Goal: Transaction & Acquisition: Register for event/course

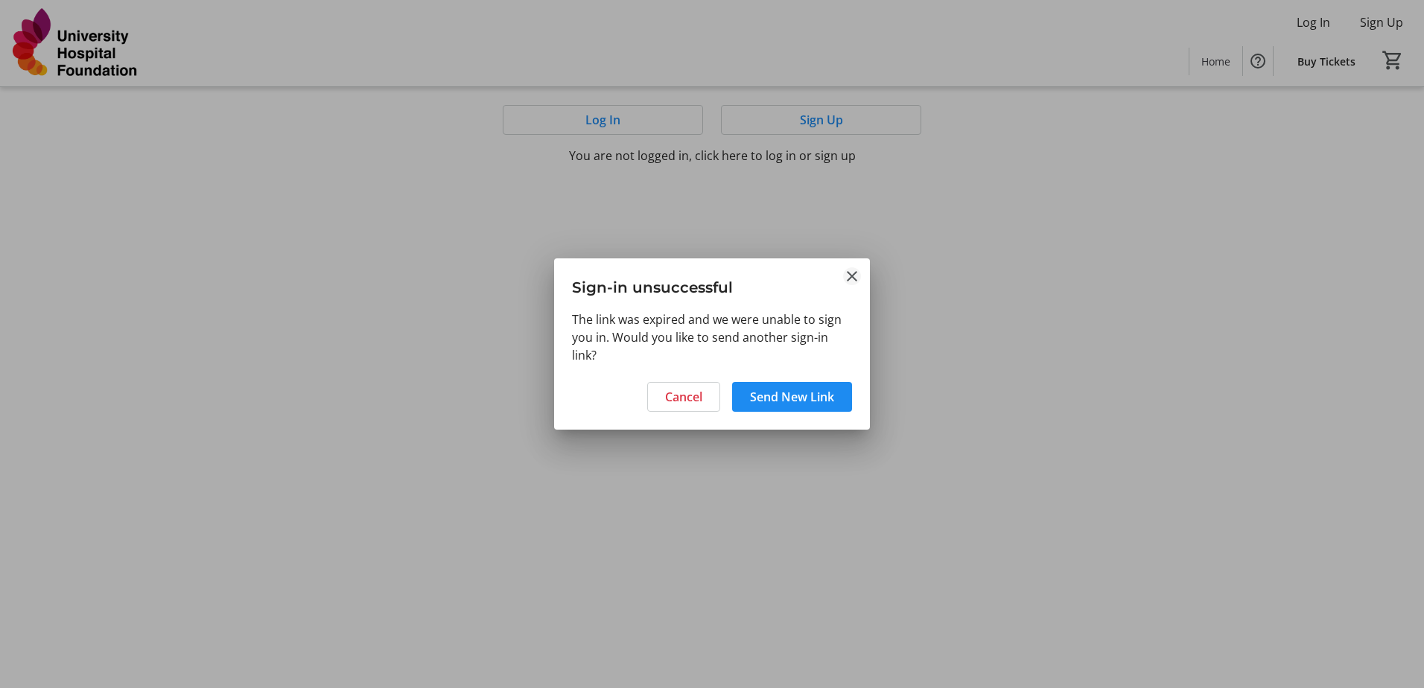
click at [858, 275] on mat-icon "Close" at bounding box center [852, 276] width 18 height 18
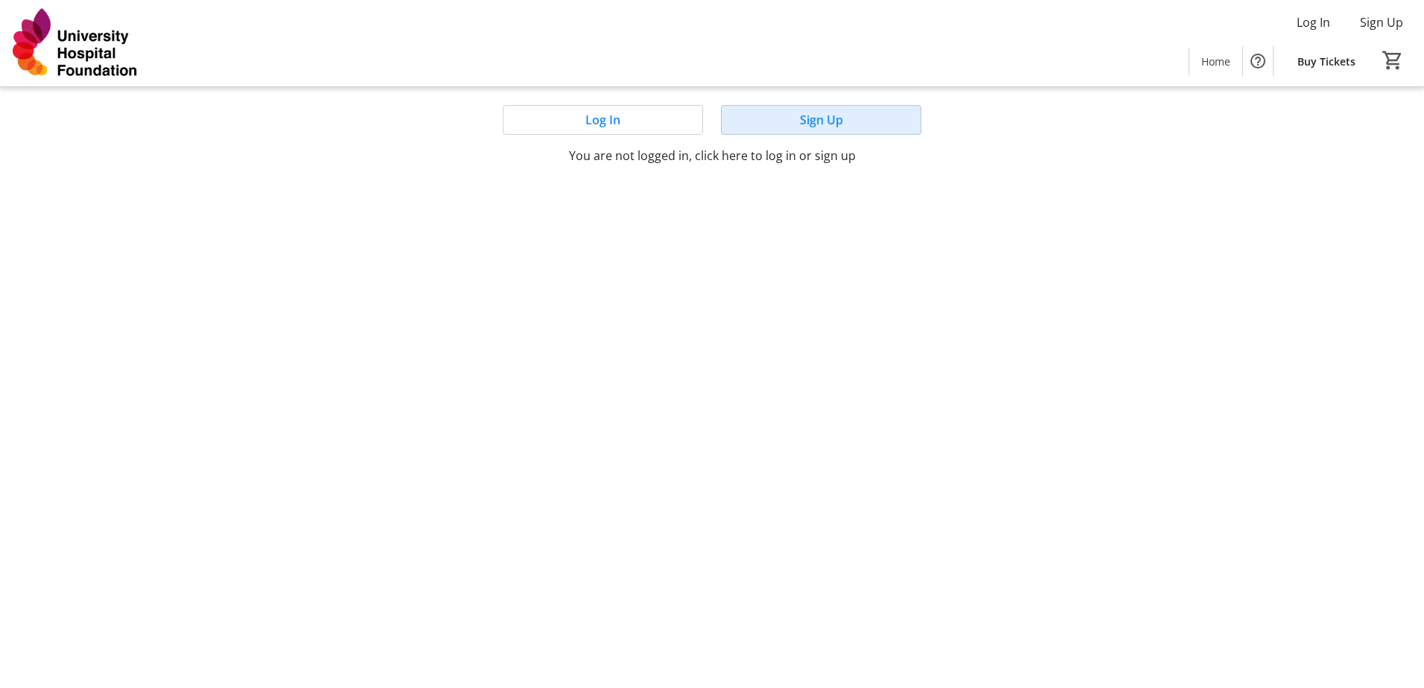
click at [838, 113] on span "Sign Up" at bounding box center [821, 120] width 43 height 18
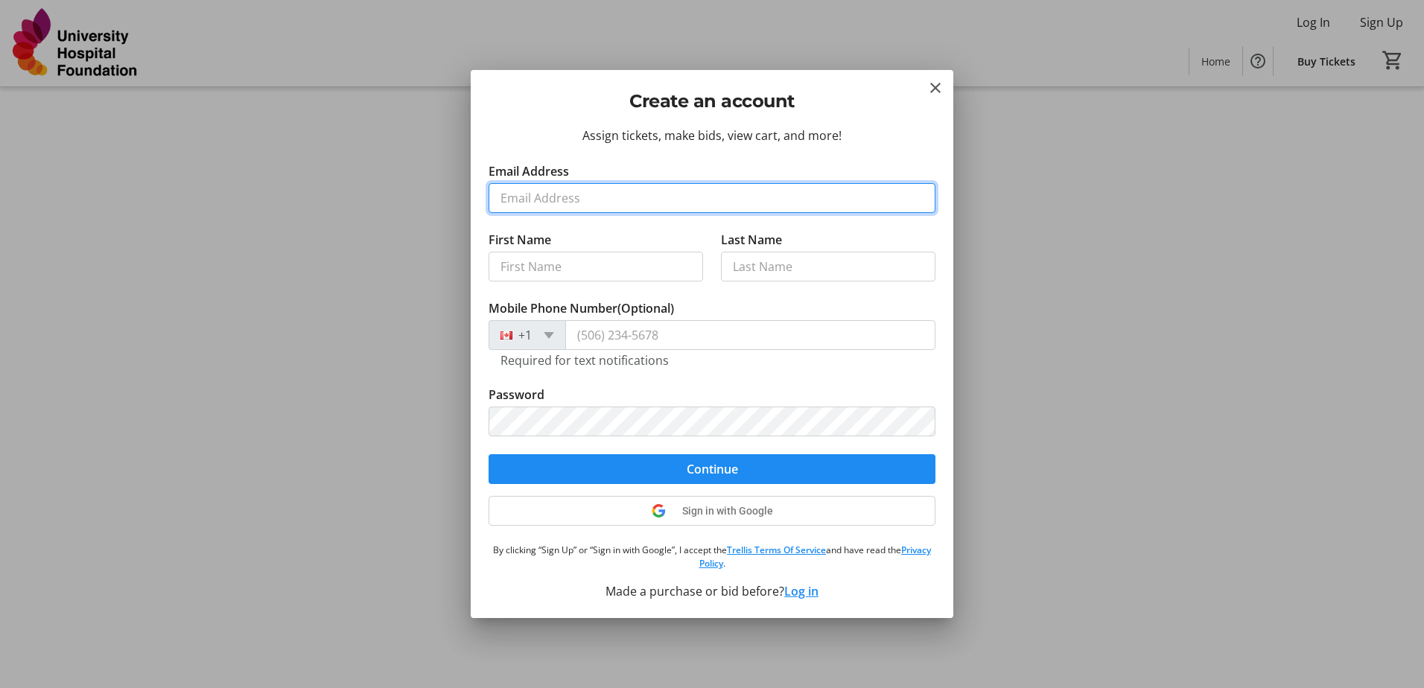
click at [561, 195] on input "Email Address" at bounding box center [711, 198] width 447 height 30
type input "[PERSON_NAME][EMAIL_ADDRESS][DOMAIN_NAME]"
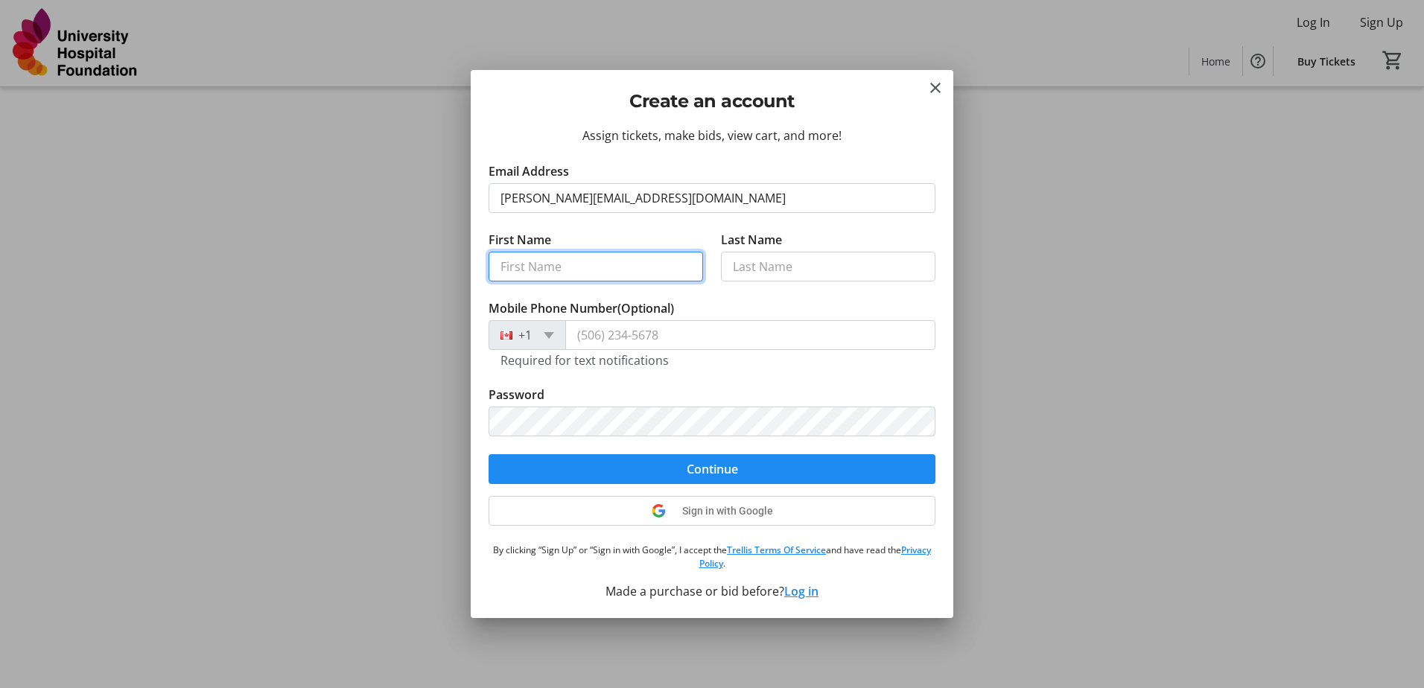
type input "[PERSON_NAME]"
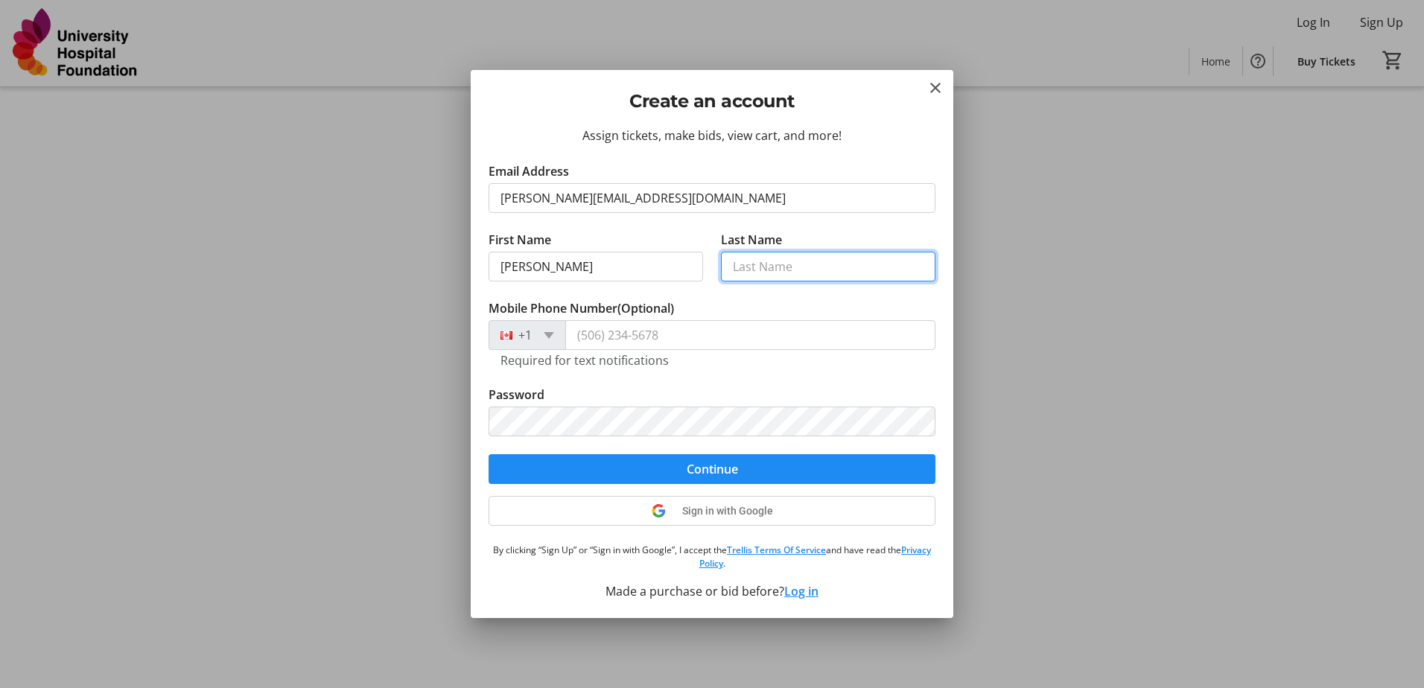
type input "Gerasymchuk"
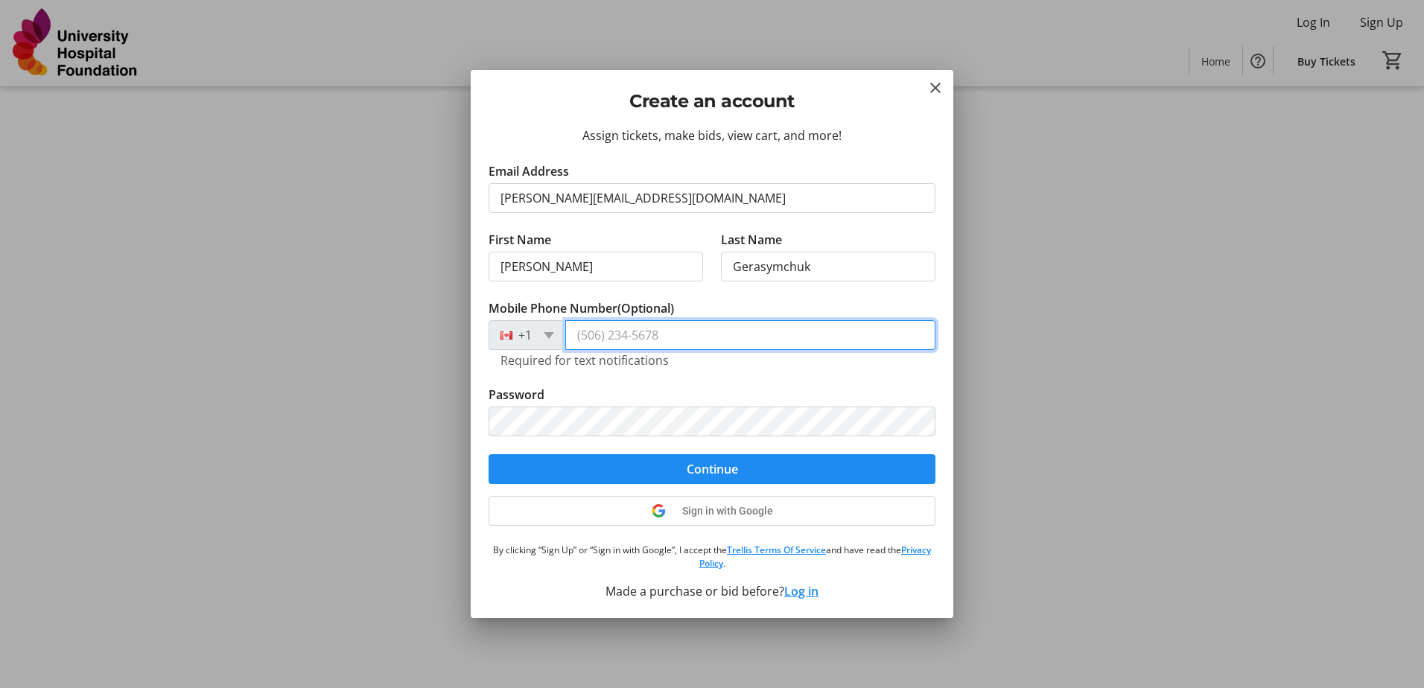
type input "[PHONE_NUMBER]"
click at [549, 403] on tr-form-field "Password" at bounding box center [711, 420] width 447 height 68
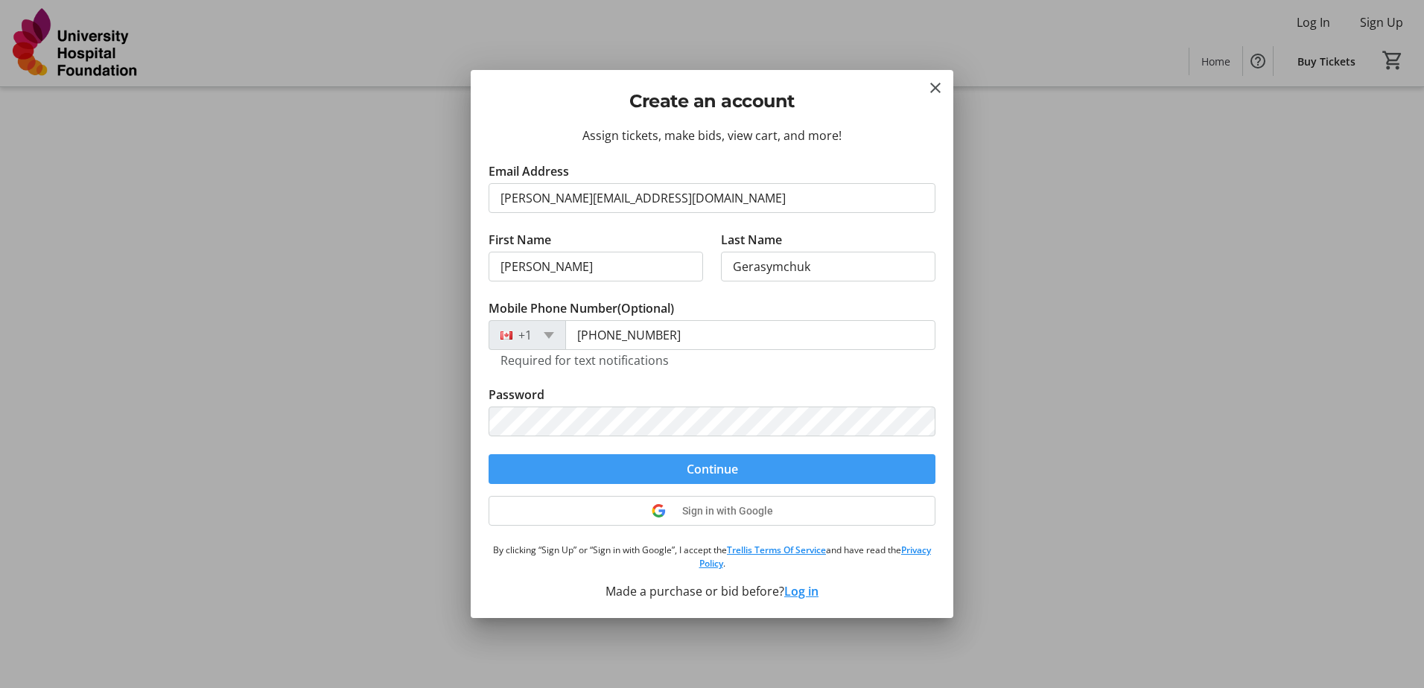
click at [686, 471] on span "Continue" at bounding box center [711, 469] width 51 height 18
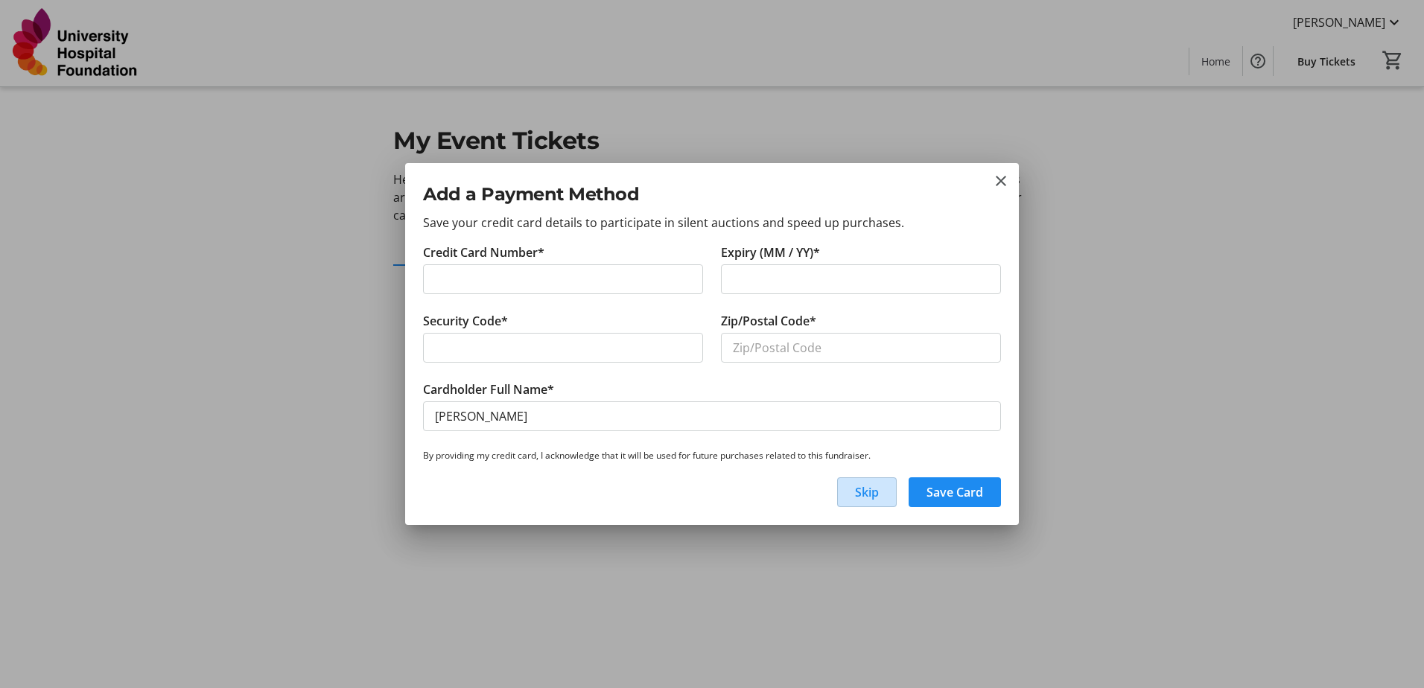
click at [856, 497] on span "Skip" at bounding box center [867, 492] width 24 height 18
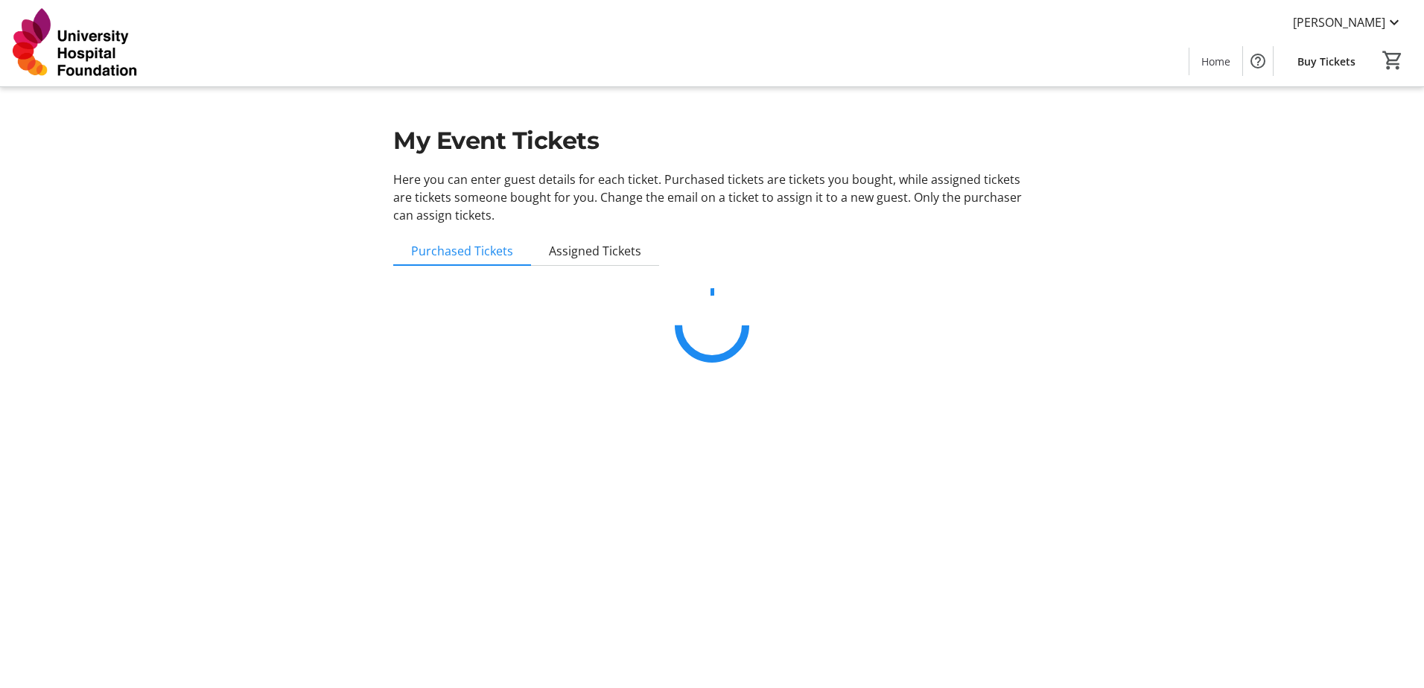
click at [1028, 635] on mat-sidenav-content "[PERSON_NAME] Home Buy Tickets 0 Home Buy Tickets My Event Tickets Here you can…" at bounding box center [712, 344] width 1424 height 688
